Goal: Register for event/course

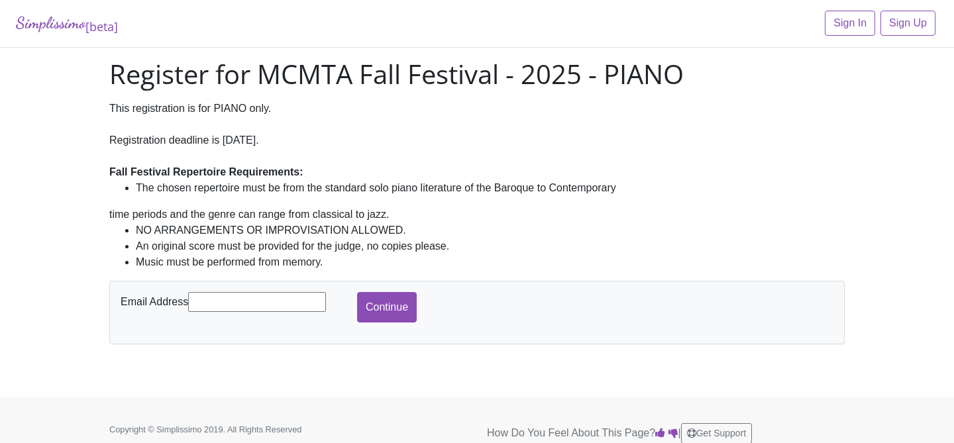
click at [298, 296] on input "text" at bounding box center [257, 302] width 138 height 20
type input "[EMAIL_ADDRESS][DOMAIN_NAME]"
click at [378, 305] on input "Continue" at bounding box center [387, 307] width 60 height 30
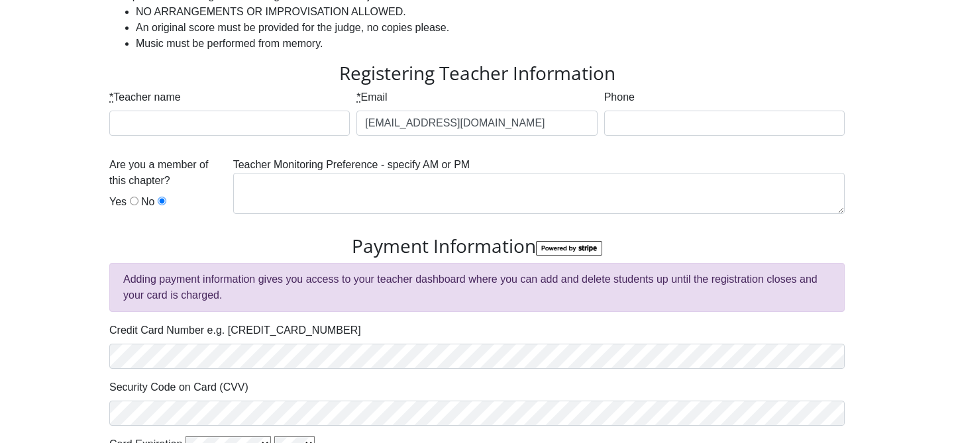
scroll to position [217, 0]
click at [135, 204] on input "Yes" at bounding box center [134, 202] width 9 height 9
radio input "true"
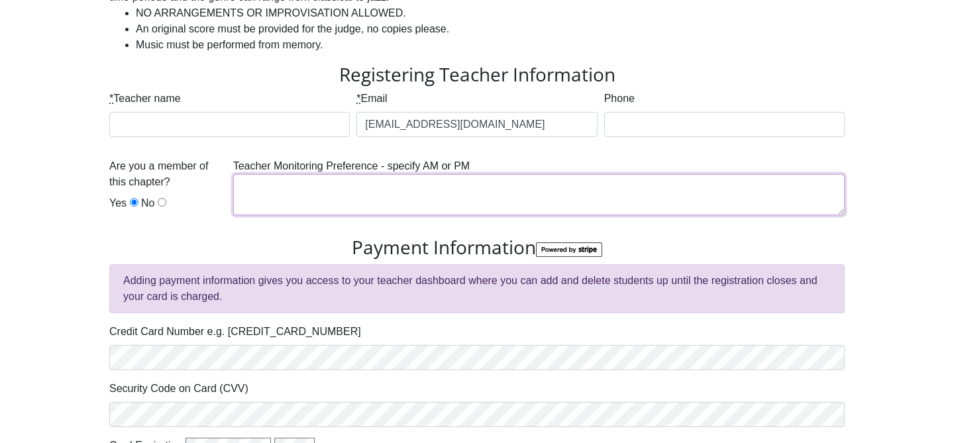
click at [266, 189] on textarea at bounding box center [538, 194] width 611 height 41
type textarea "AM"
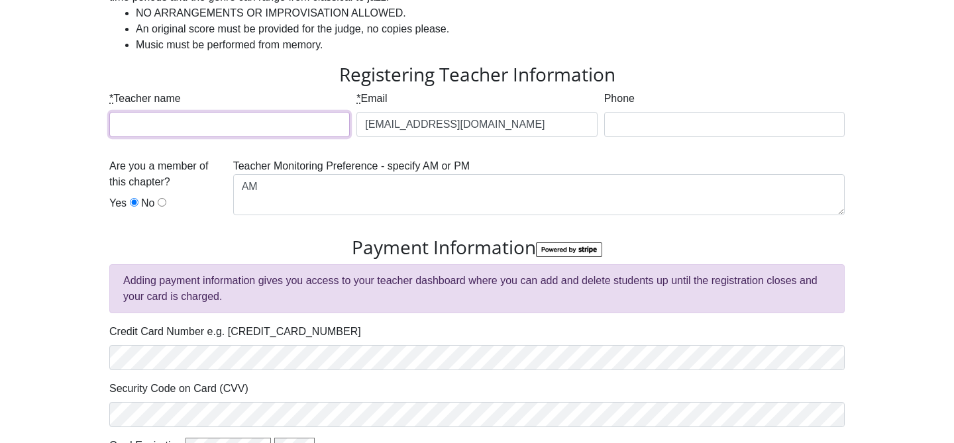
click at [219, 121] on input "* Teacher name" at bounding box center [229, 124] width 240 height 25
type input "[PERSON_NAME]"
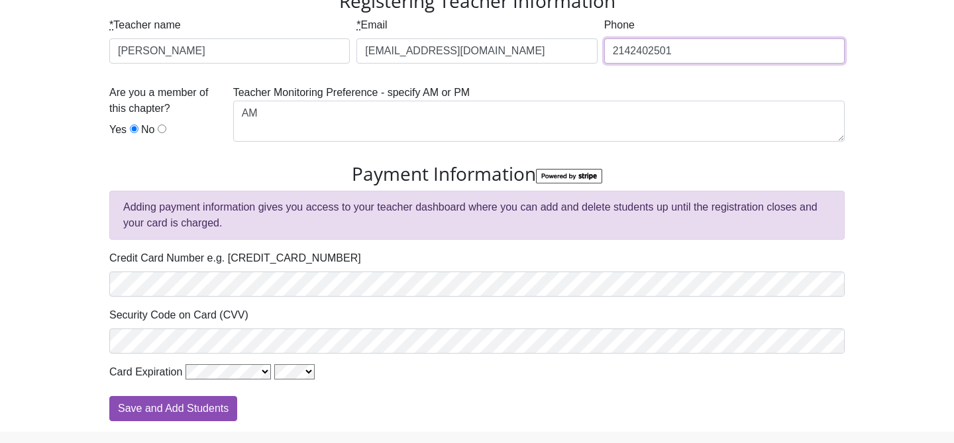
scroll to position [297, 0]
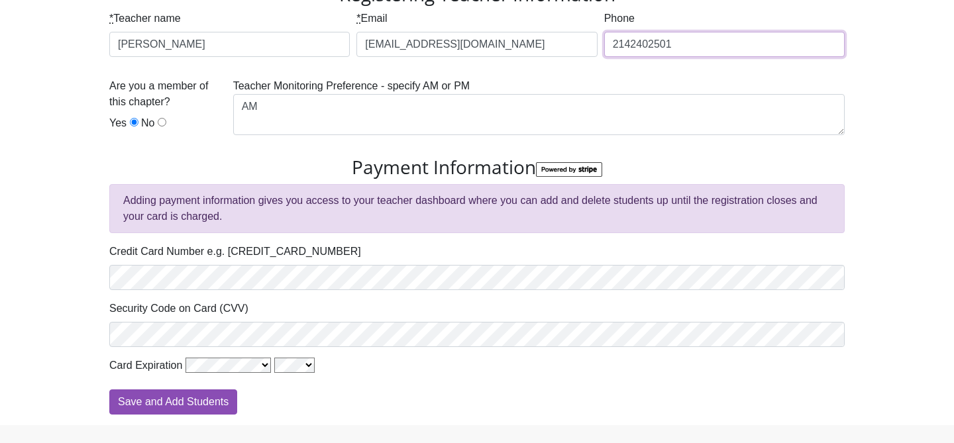
type input "2142402501"
click at [216, 399] on input "Save and Add Students" at bounding box center [173, 401] width 128 height 25
type input "Processing"
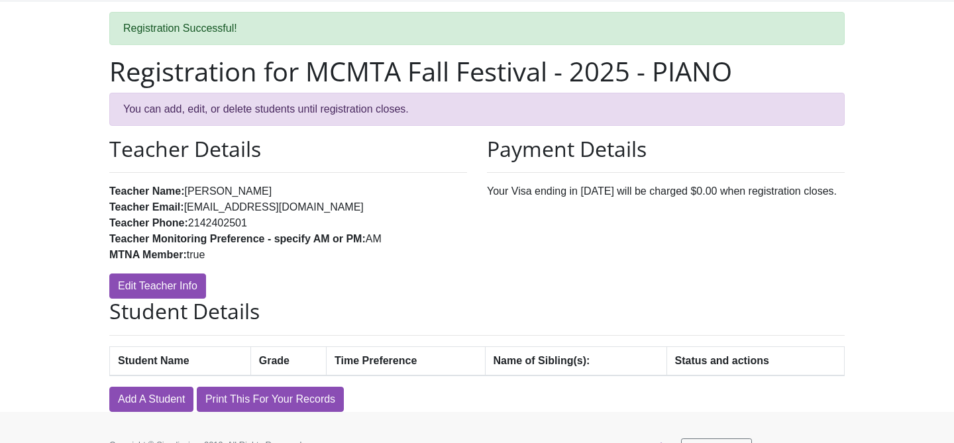
scroll to position [73, 0]
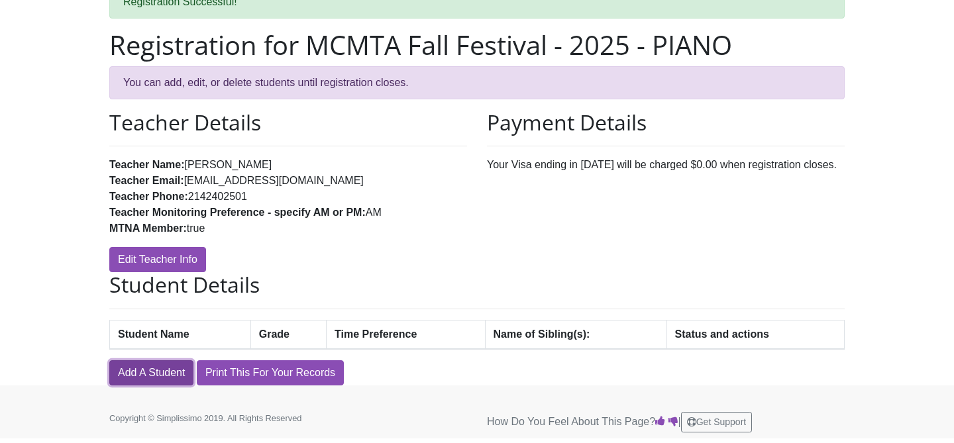
click at [176, 374] on link "Add A Student" at bounding box center [151, 372] width 84 height 25
